Goal: Navigation & Orientation: Find specific page/section

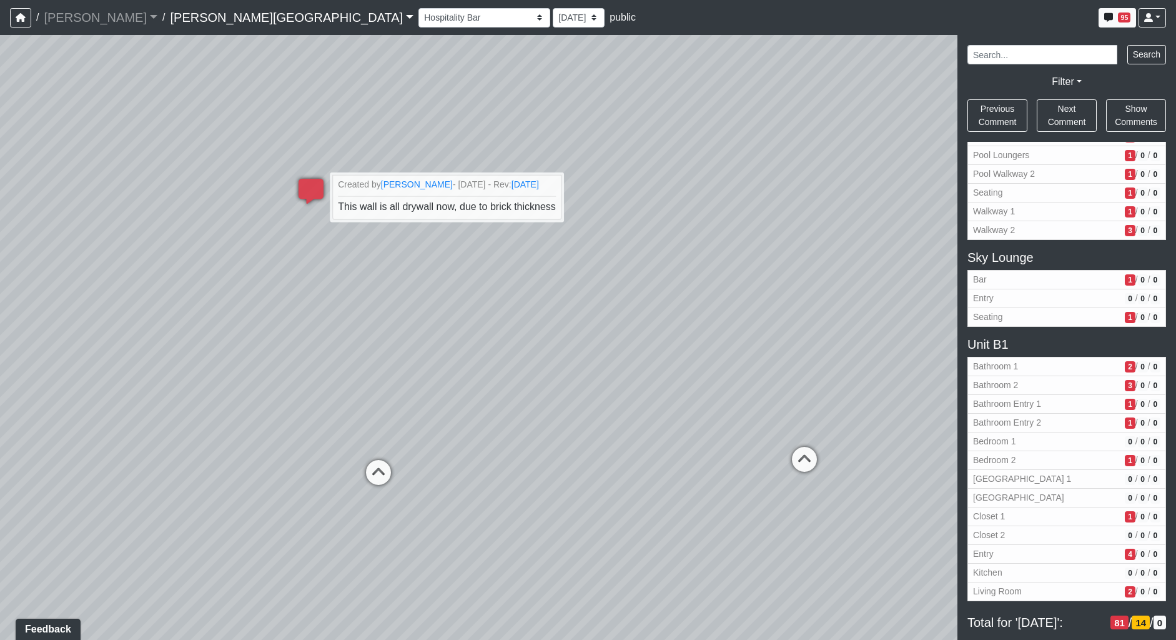
scroll to position [843, 0]
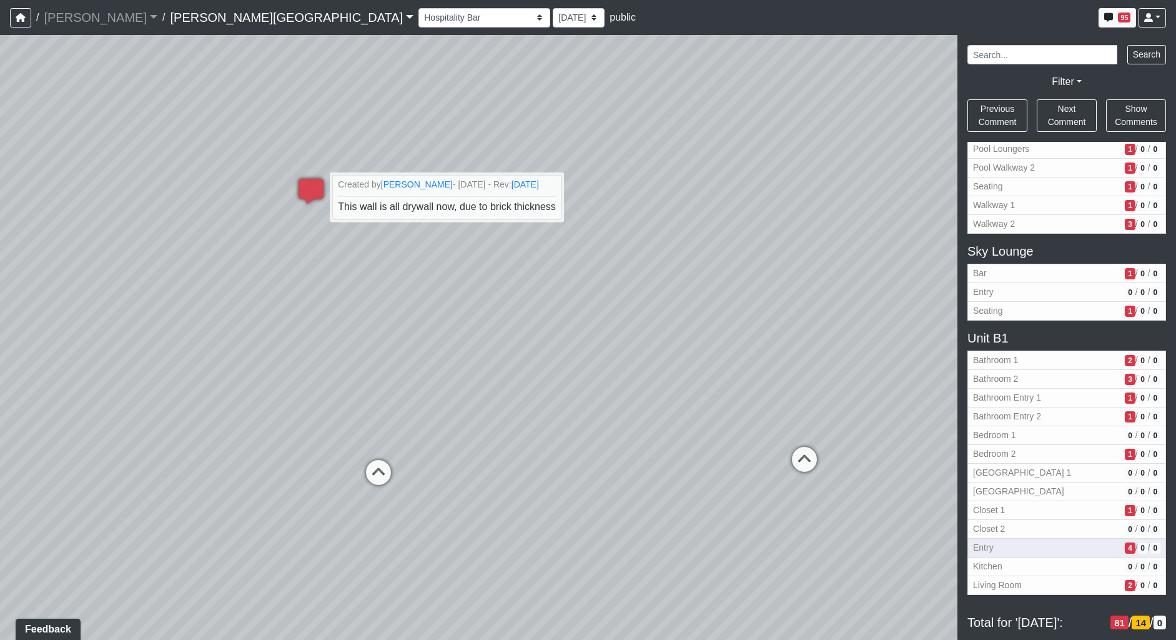
click at [1014, 551] on span "Entry" at bounding box center [1046, 547] width 147 height 13
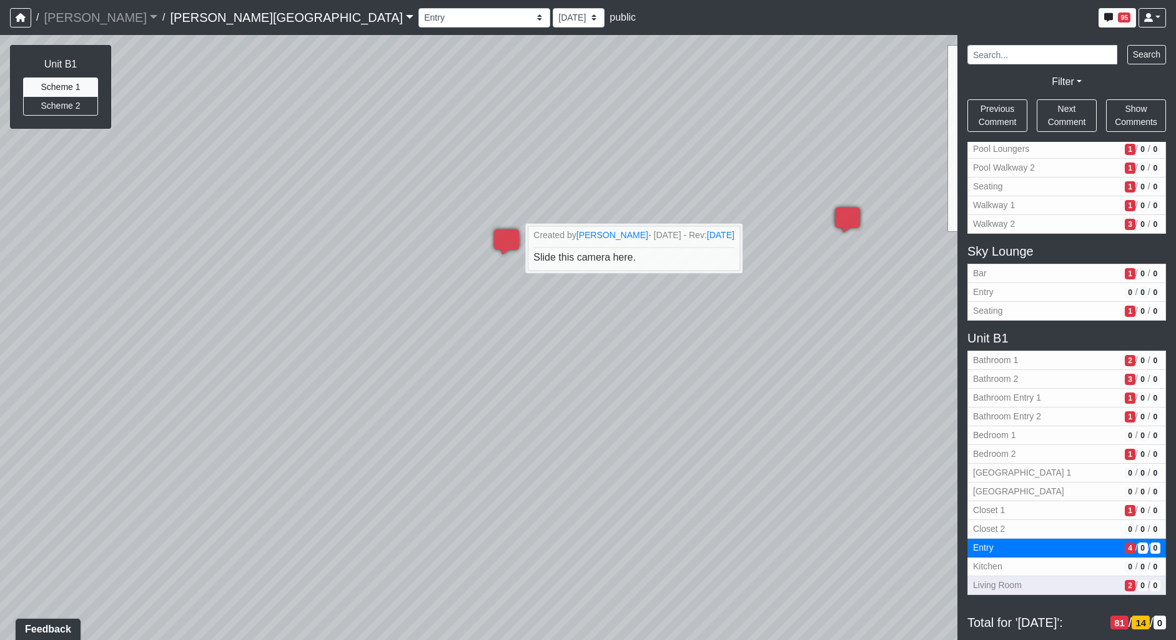
click at [1037, 581] on span "Living Room" at bounding box center [1046, 584] width 147 height 13
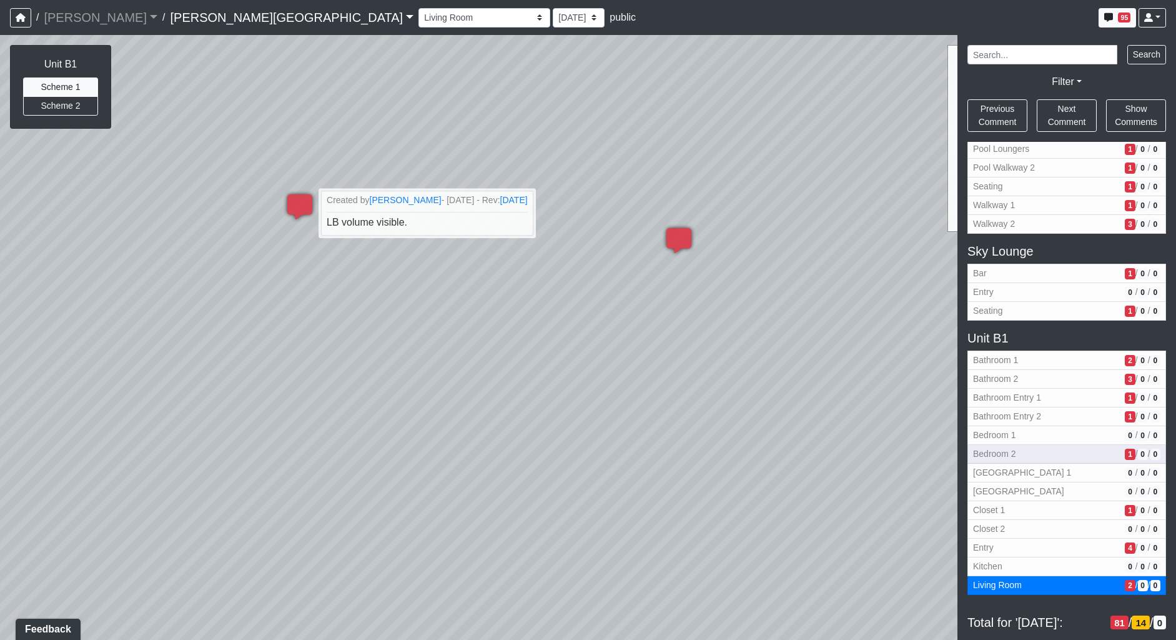
click at [1039, 460] on span "Bedroom 2" at bounding box center [1046, 453] width 147 height 13
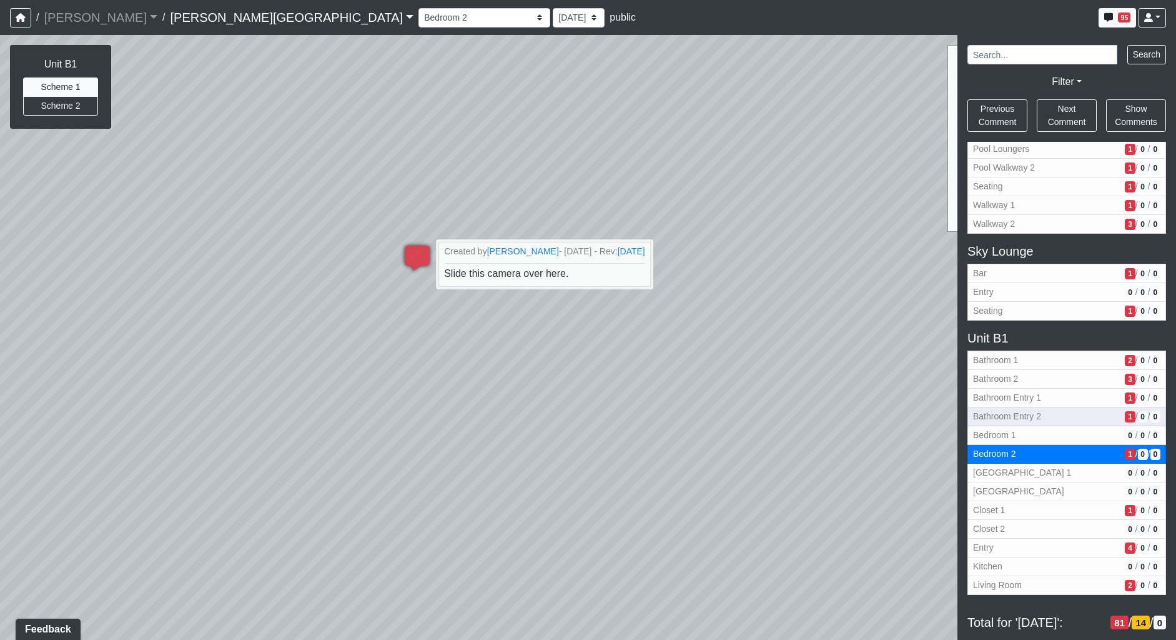
click at [1042, 413] on span "Bathroom Entry 2" at bounding box center [1046, 416] width 147 height 13
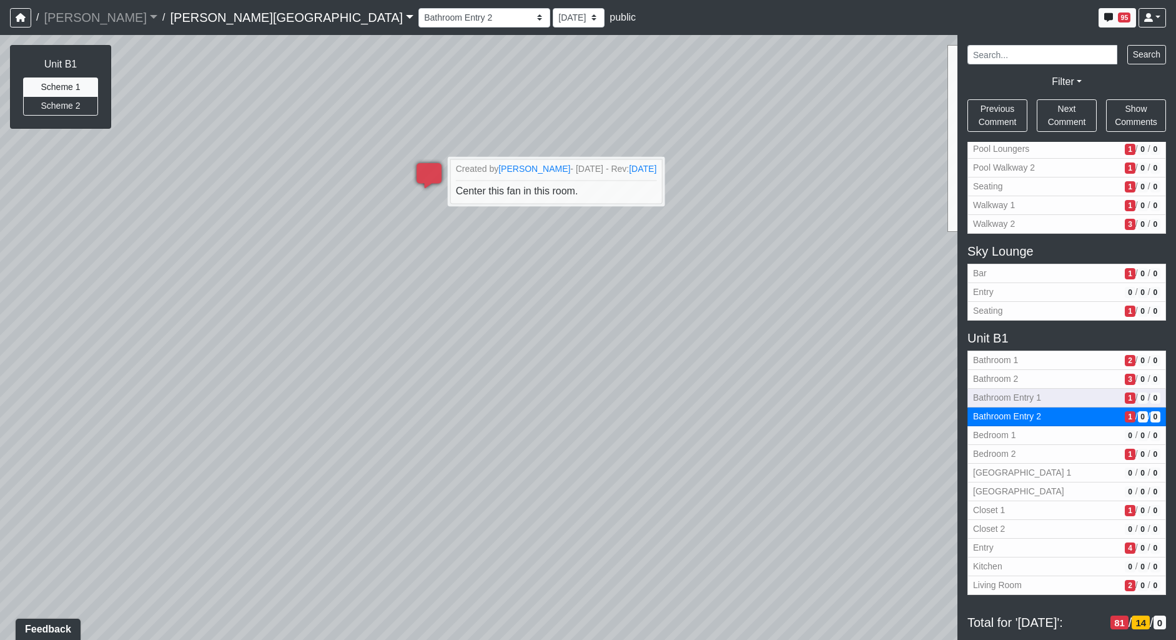
click at [1055, 392] on span "Bathroom Entry 1" at bounding box center [1046, 397] width 147 height 13
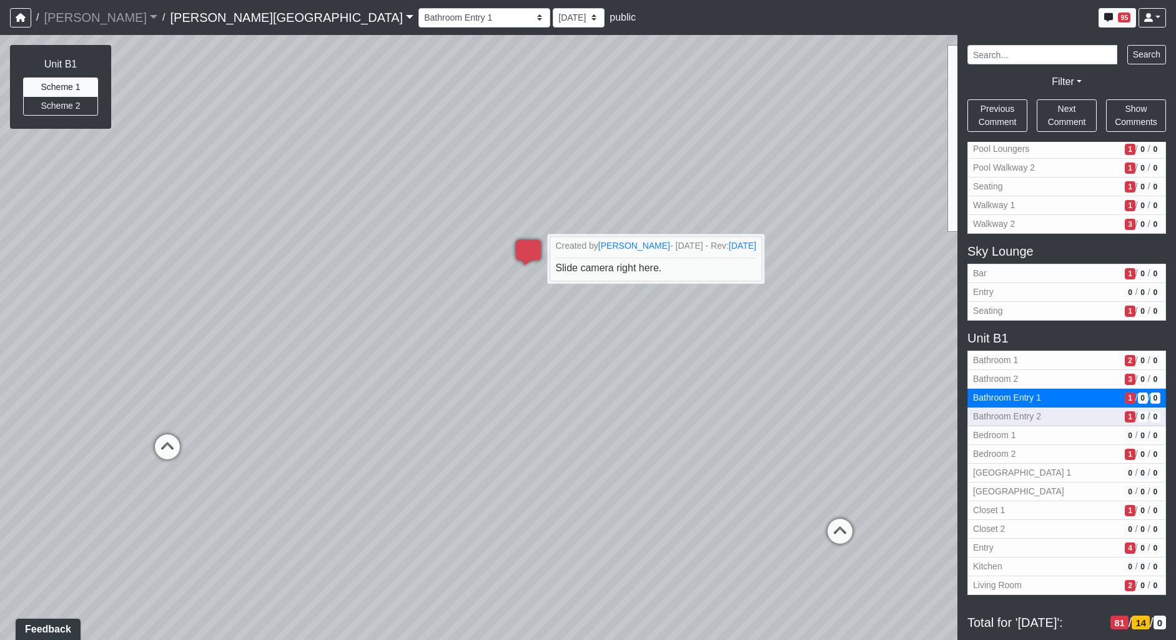
click at [1048, 410] on span "Bathroom Entry 2" at bounding box center [1046, 416] width 147 height 13
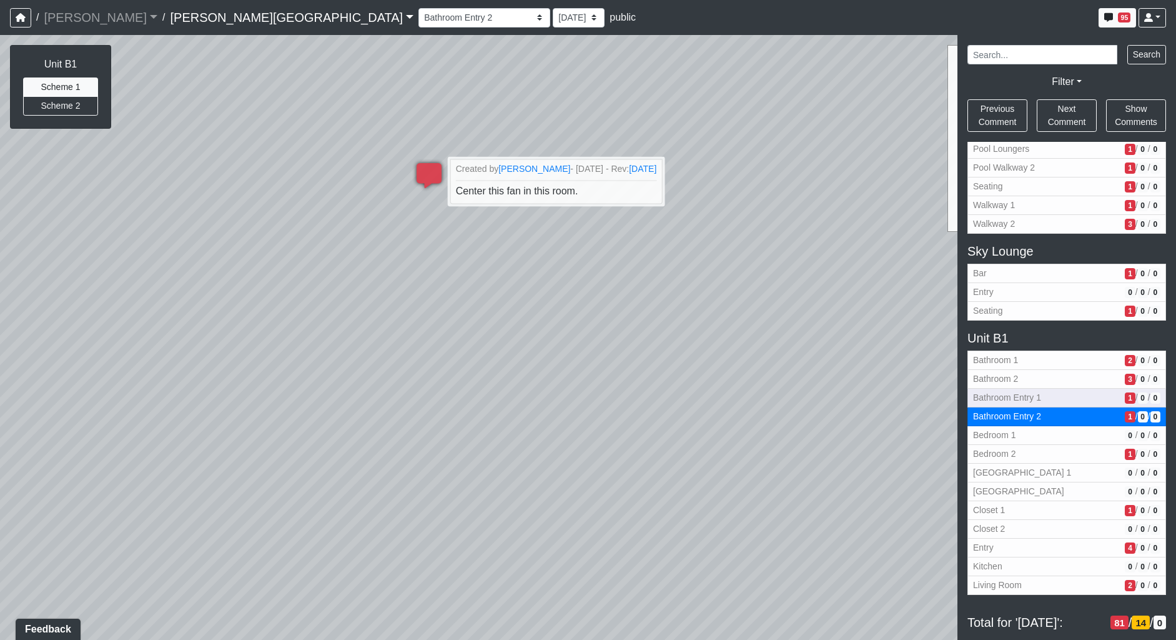
click at [1054, 392] on span "Bathroom Entry 1" at bounding box center [1046, 397] width 147 height 13
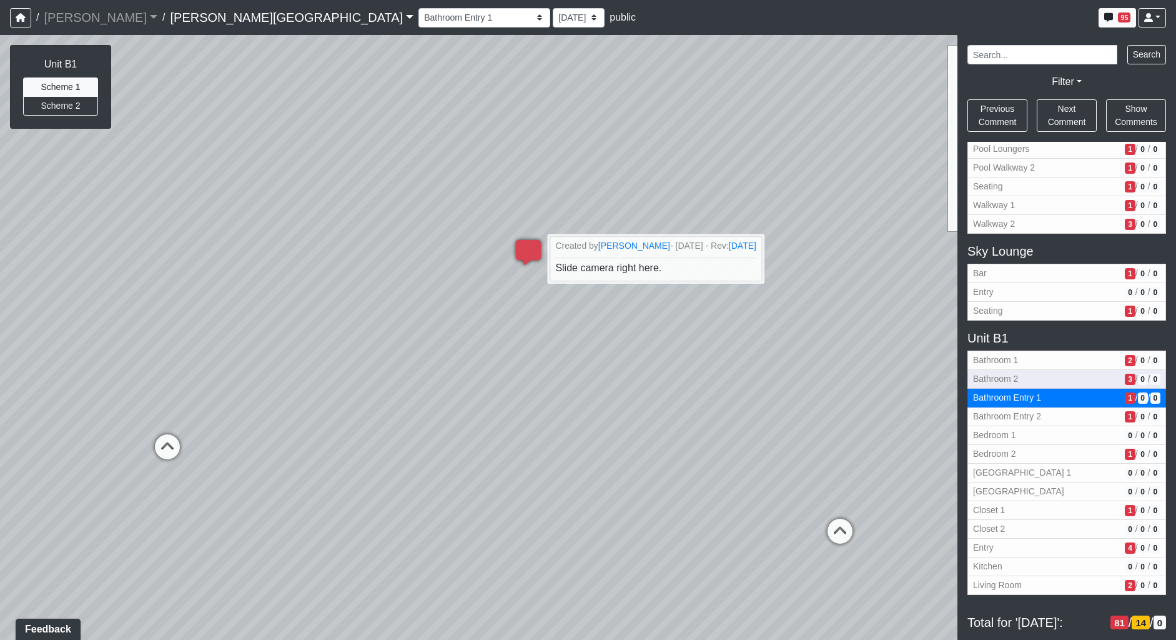
click at [1057, 380] on span "Bathroom 2" at bounding box center [1046, 378] width 147 height 13
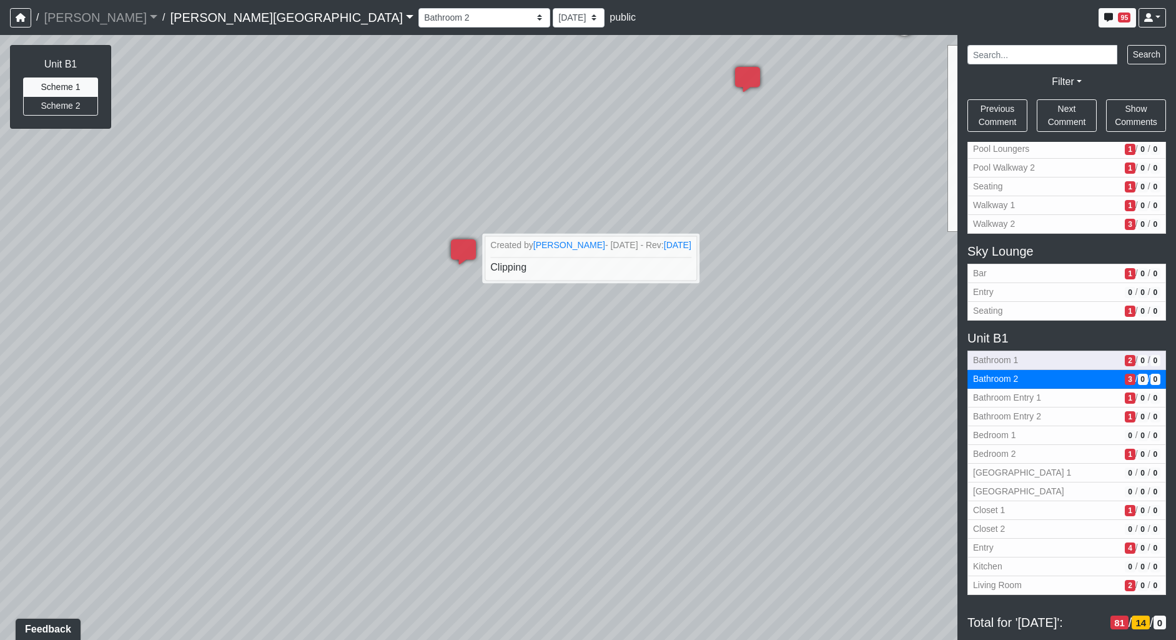
click at [1055, 359] on span "Bathroom 1" at bounding box center [1046, 359] width 147 height 13
select select "8zVgjbSArwvbCW4MCp4mMz"
